Goal: Task Accomplishment & Management: Manage account settings

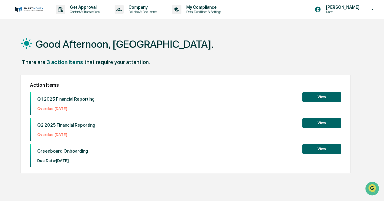
click at [316, 149] on button "View" at bounding box center [321, 149] width 39 height 10
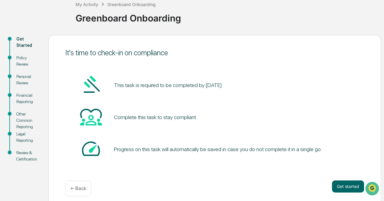
scroll to position [42, 0]
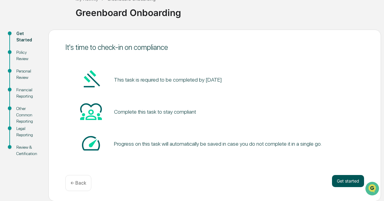
click at [344, 182] on button "Get started" at bounding box center [348, 181] width 32 height 12
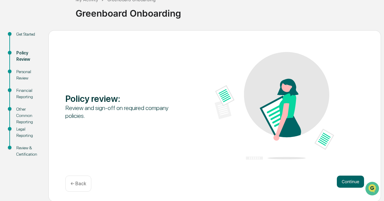
scroll to position [39, 0]
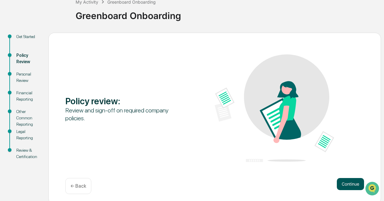
click at [348, 187] on button "Continue" at bounding box center [350, 184] width 27 height 12
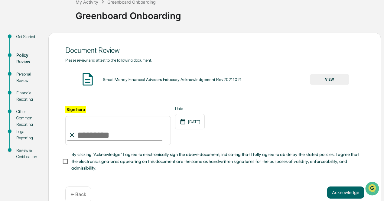
scroll to position [53, 0]
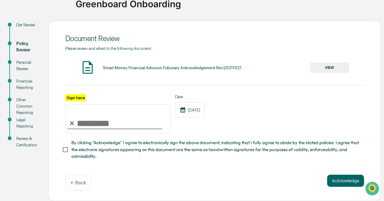
click at [330, 66] on button "VIEW" at bounding box center [329, 68] width 39 height 10
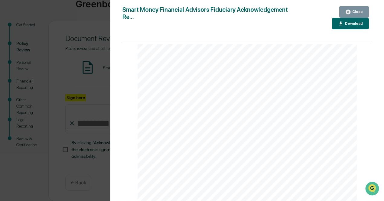
scroll to position [0, 0]
click at [339, 21] on icon "button" at bounding box center [340, 23] width 3 height 4
click at [350, 11] on icon "button" at bounding box center [348, 12] width 6 height 6
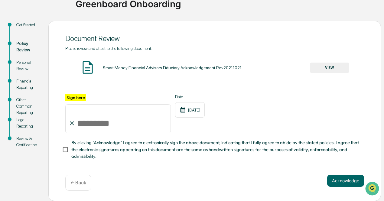
click at [80, 127] on input "Sign here" at bounding box center [118, 118] width 106 height 29
type input "**********"
click at [267, 112] on div "**********" at bounding box center [214, 113] width 299 height 39
click at [341, 180] on button "Acknowledge" at bounding box center [345, 181] width 37 height 12
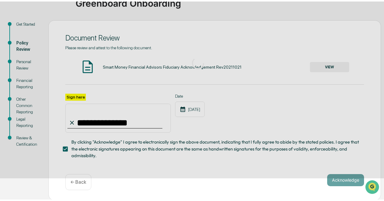
scroll to position [42, 0]
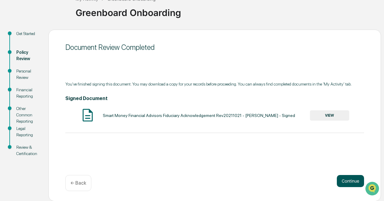
click at [348, 182] on button "Continue" at bounding box center [350, 181] width 27 height 12
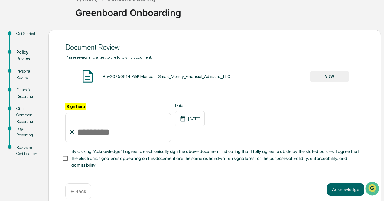
click at [327, 77] on button "VIEW" at bounding box center [329, 76] width 39 height 10
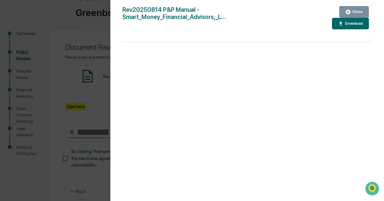
click at [351, 10] on icon "button" at bounding box center [348, 12] width 6 height 6
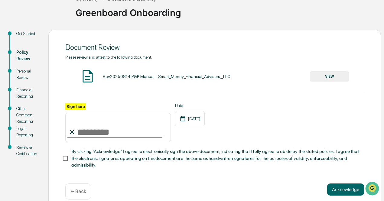
click at [86, 134] on input "Sign here" at bounding box center [118, 127] width 106 height 29
type input "**********"
click at [336, 191] on button "Acknowledge" at bounding box center [345, 190] width 37 height 12
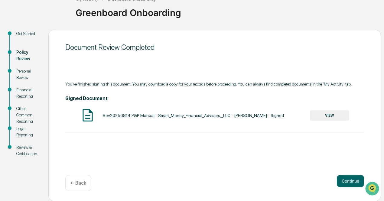
click at [330, 115] on button "VIEW" at bounding box center [329, 115] width 39 height 10
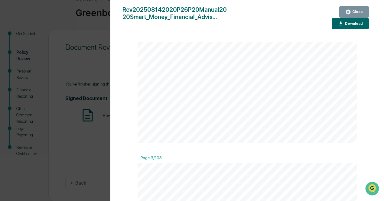
scroll to position [554, 0]
click at [351, 11] on icon "button" at bounding box center [348, 12] width 5 height 5
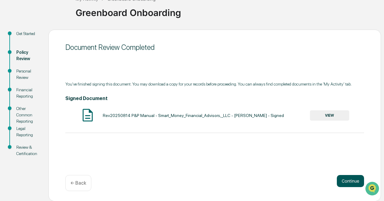
click at [347, 182] on button "Continue" at bounding box center [350, 181] width 27 height 12
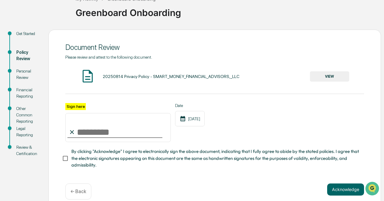
click at [80, 131] on input "Sign here" at bounding box center [118, 127] width 106 height 29
type input "**********"
click at [341, 190] on button "Acknowledge" at bounding box center [345, 190] width 37 height 12
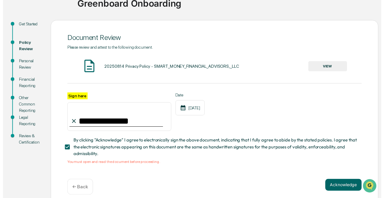
scroll to position [52, 0]
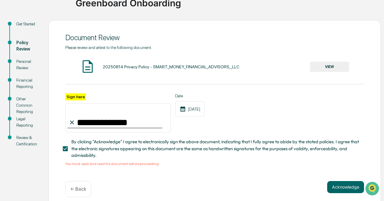
click at [330, 64] on button "VIEW" at bounding box center [329, 67] width 39 height 10
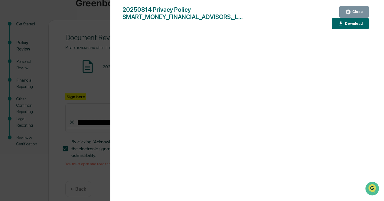
click at [352, 12] on div "Close" at bounding box center [357, 12] width 12 height 4
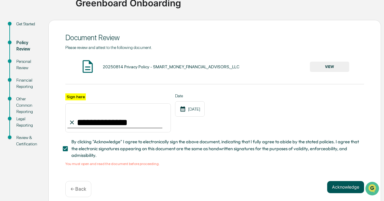
click at [348, 191] on button "Acknowledge" at bounding box center [345, 187] width 37 height 12
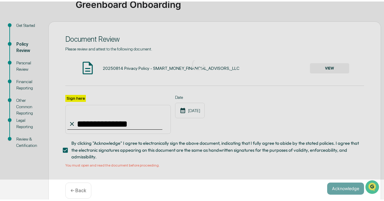
scroll to position [42, 0]
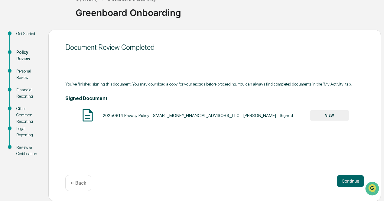
click at [325, 118] on button "VIEW" at bounding box center [329, 115] width 39 height 10
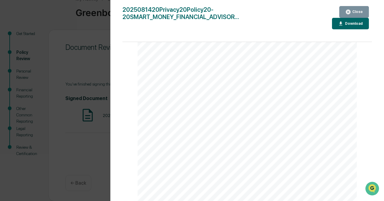
scroll to position [800, 0]
click at [351, 8] on button "Close" at bounding box center [354, 12] width 30 height 12
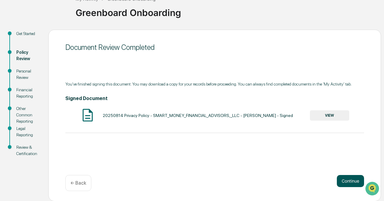
click at [354, 182] on button "Continue" at bounding box center [350, 181] width 27 height 12
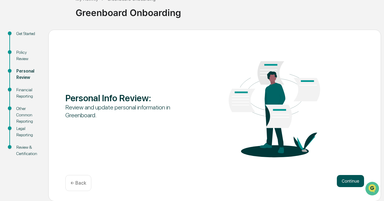
click at [350, 182] on button "Continue" at bounding box center [350, 181] width 27 height 12
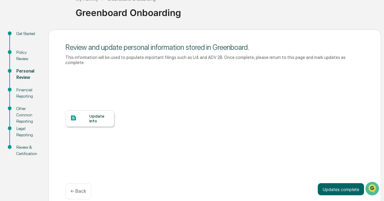
click at [94, 114] on div "Update Info" at bounding box center [99, 119] width 20 height 10
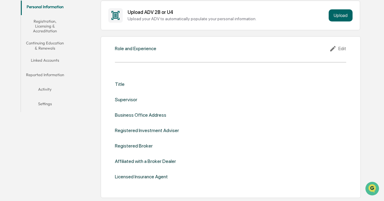
scroll to position [114, 0]
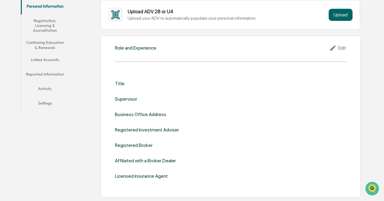
click at [128, 83] on div "Title" at bounding box center [230, 84] width 231 height 6
click at [195, 79] on div "Title Supervisor Business Office Address Registered Investment Adviser Register…" at bounding box center [230, 130] width 231 height 117
click at [119, 83] on div "Title" at bounding box center [120, 84] width 10 height 6
click at [259, 86] on div "Title Supervisor Business Office Address Registered Investment Adviser Register…" at bounding box center [230, 130] width 231 height 98
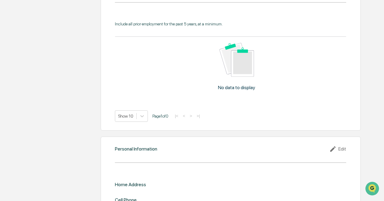
scroll to position [539, 0]
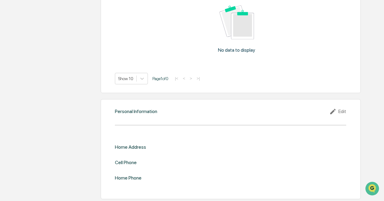
click at [341, 112] on div "Edit" at bounding box center [337, 111] width 17 height 7
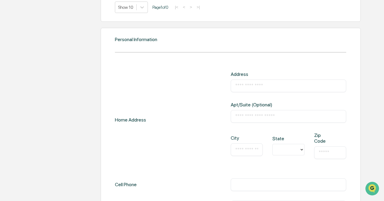
scroll to position [613, 0]
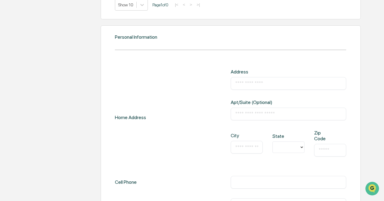
click at [265, 82] on input "text" at bounding box center [288, 83] width 107 height 6
type input "**********"
type input "*********"
type input "*"
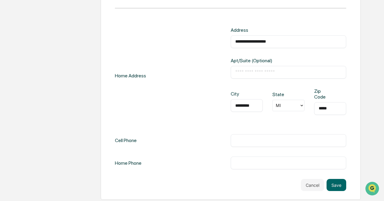
type input "*****"
click at [247, 140] on input "text" at bounding box center [288, 141] width 107 height 6
type input "**********"
click at [333, 184] on button "Save" at bounding box center [337, 185] width 20 height 12
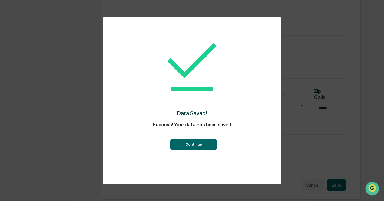
click at [196, 145] on button "Continue" at bounding box center [193, 144] width 47 height 10
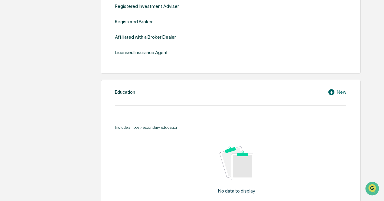
scroll to position [235, 0]
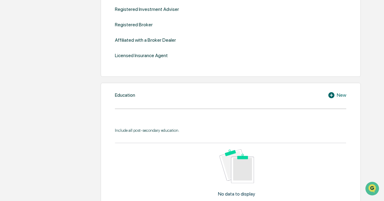
click at [340, 94] on div "New" at bounding box center [337, 95] width 18 height 7
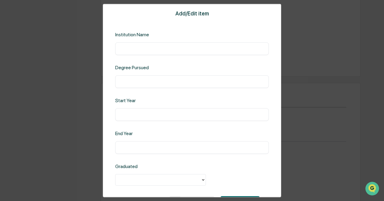
click at [150, 44] on div "​" at bounding box center [192, 48] width 154 height 13
click at [139, 55] on div "Add/Edit item Institution Name ​ Degree Pursued ​ Start Year ​ End Year ​ Gradu…" at bounding box center [192, 101] width 178 height 194
click at [126, 47] on input "text" at bounding box center [192, 48] width 145 height 6
type input "**********"
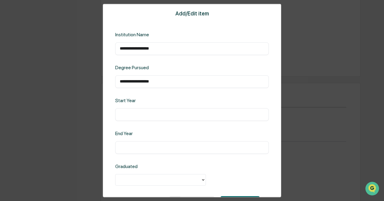
click at [153, 148] on input "text" at bounding box center [192, 148] width 145 height 6
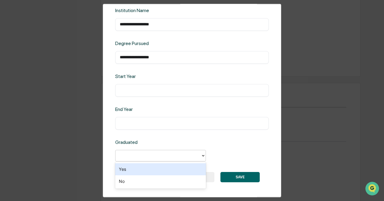
click at [156, 157] on div at bounding box center [158, 155] width 79 height 7
click at [124, 170] on div "Yes" at bounding box center [160, 169] width 91 height 12
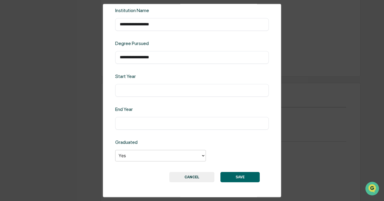
click at [159, 126] on input "text" at bounding box center [192, 123] width 145 height 6
type input "****"
click at [132, 92] on input "text" at bounding box center [192, 90] width 145 height 6
type input "****"
click at [230, 175] on button "SAVE" at bounding box center [240, 177] width 39 height 10
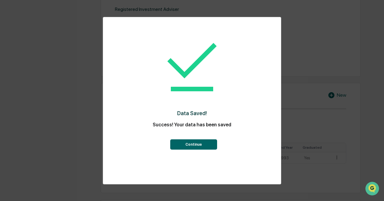
click at [194, 145] on button "Continue" at bounding box center [193, 144] width 47 height 10
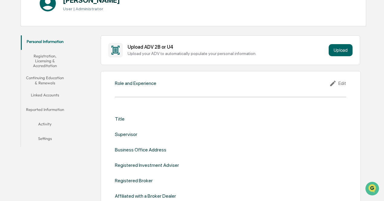
scroll to position [78, 0]
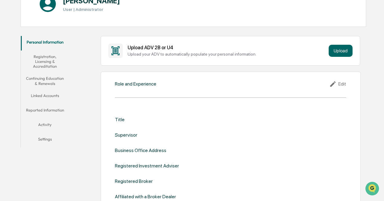
click at [339, 83] on div "Edit" at bounding box center [337, 83] width 17 height 7
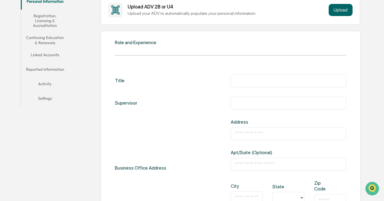
scroll to position [124, 0]
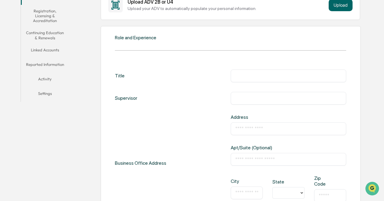
click at [253, 73] on input "text" at bounding box center [288, 76] width 107 height 6
type input "**********"
click at [260, 129] on input "text" at bounding box center [288, 129] width 107 height 6
type input "**********"
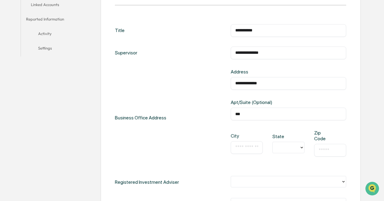
scroll to position [173, 0]
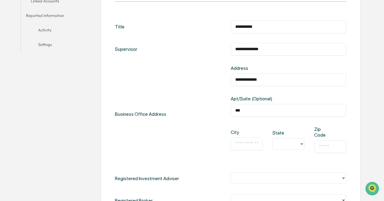
type input "***"
click at [247, 144] on input "text" at bounding box center [246, 144] width 23 height 6
type input "**********"
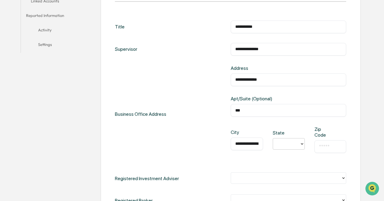
type input "*"
click at [327, 145] on input "text" at bounding box center [330, 147] width 23 height 6
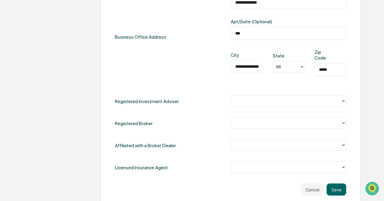
scroll to position [250, 0]
type input "*****"
click at [257, 97] on div at bounding box center [286, 100] width 104 height 7
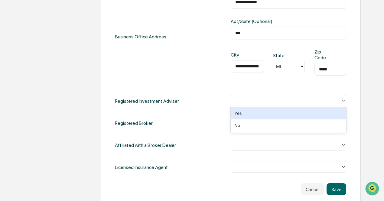
click at [237, 114] on div "Yes" at bounding box center [289, 113] width 116 height 12
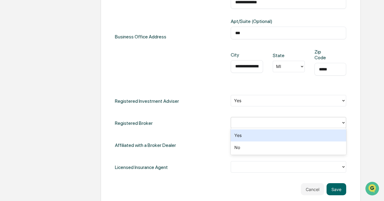
click at [240, 121] on div at bounding box center [286, 122] width 104 height 7
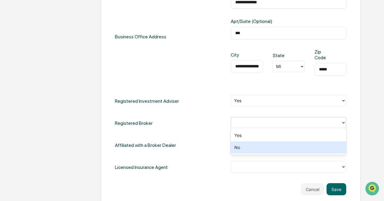
click at [238, 149] on div "No" at bounding box center [289, 148] width 116 height 12
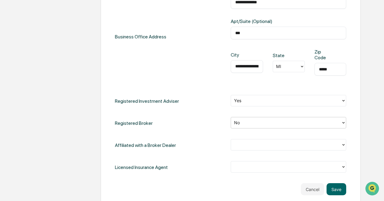
click at [258, 144] on div at bounding box center [286, 145] width 104 height 7
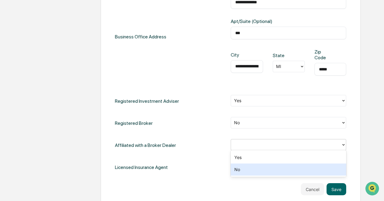
click at [238, 172] on div "No" at bounding box center [289, 170] width 116 height 12
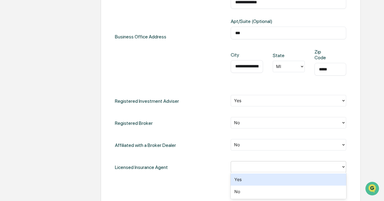
click at [252, 168] on div at bounding box center [286, 167] width 104 height 7
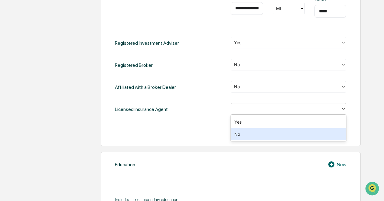
scroll to position [309, 0]
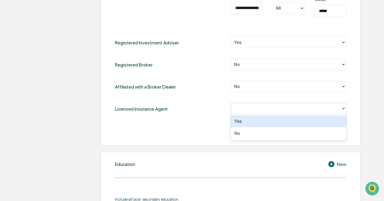
click at [239, 121] on div "Yes" at bounding box center [289, 121] width 116 height 12
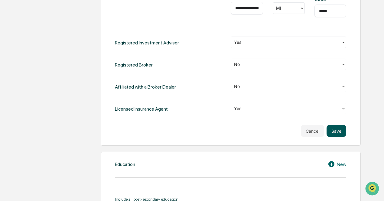
click at [335, 129] on button "Save" at bounding box center [337, 131] width 20 height 12
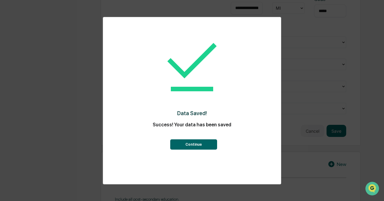
click at [192, 142] on button "Continue" at bounding box center [193, 144] width 47 height 10
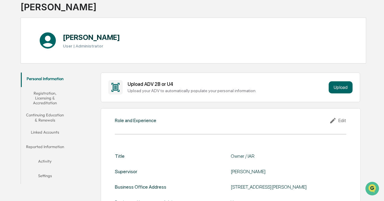
scroll to position [0, 0]
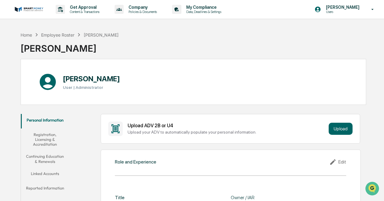
click at [42, 136] on button "Registration, Licensing & Accreditation" at bounding box center [45, 140] width 48 height 22
